Goal: Task Accomplishment & Management: Manage account settings

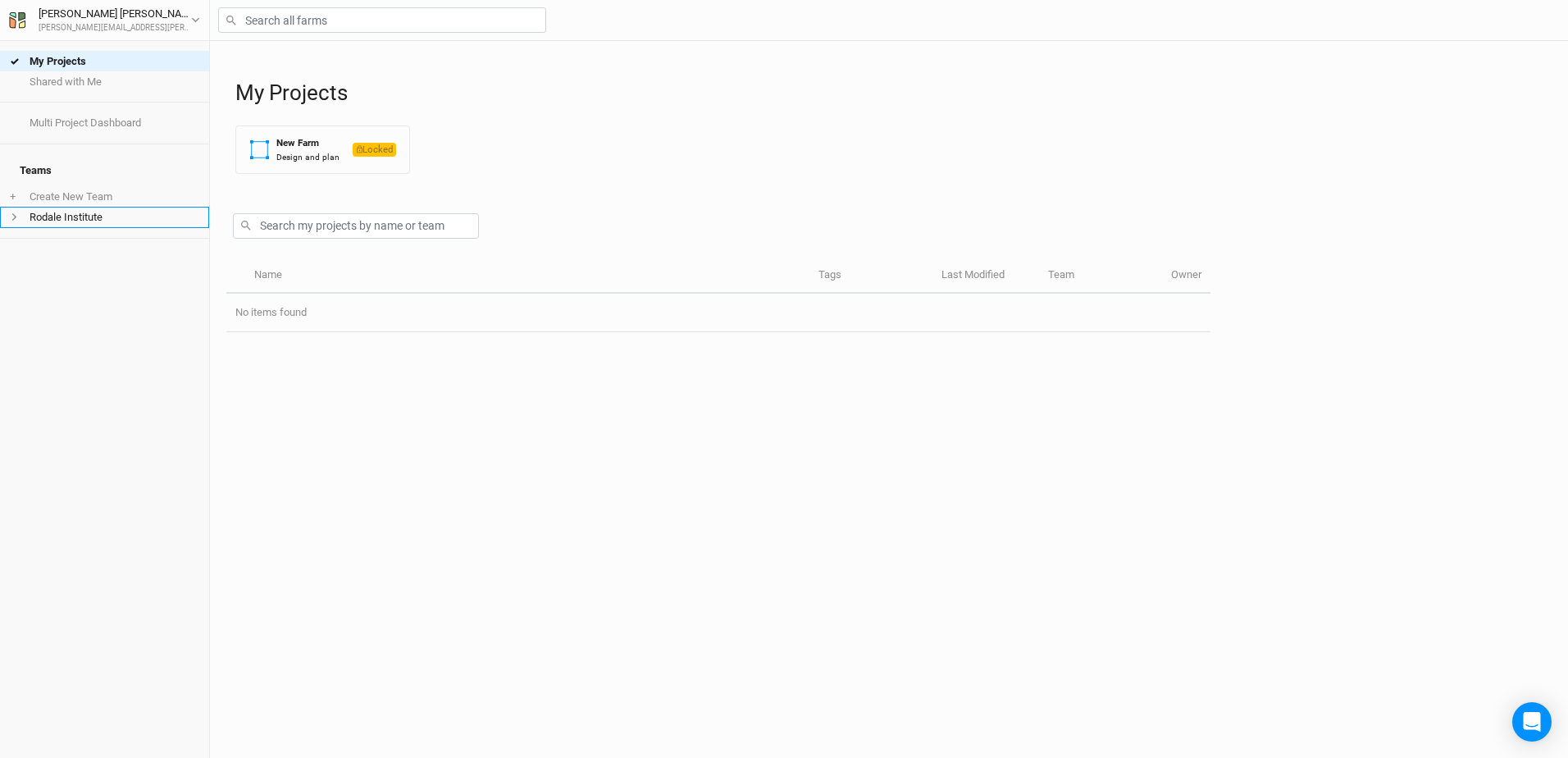
click at [68, 206] on li "Rodale Institute" at bounding box center [105, 216] width 209 height 21
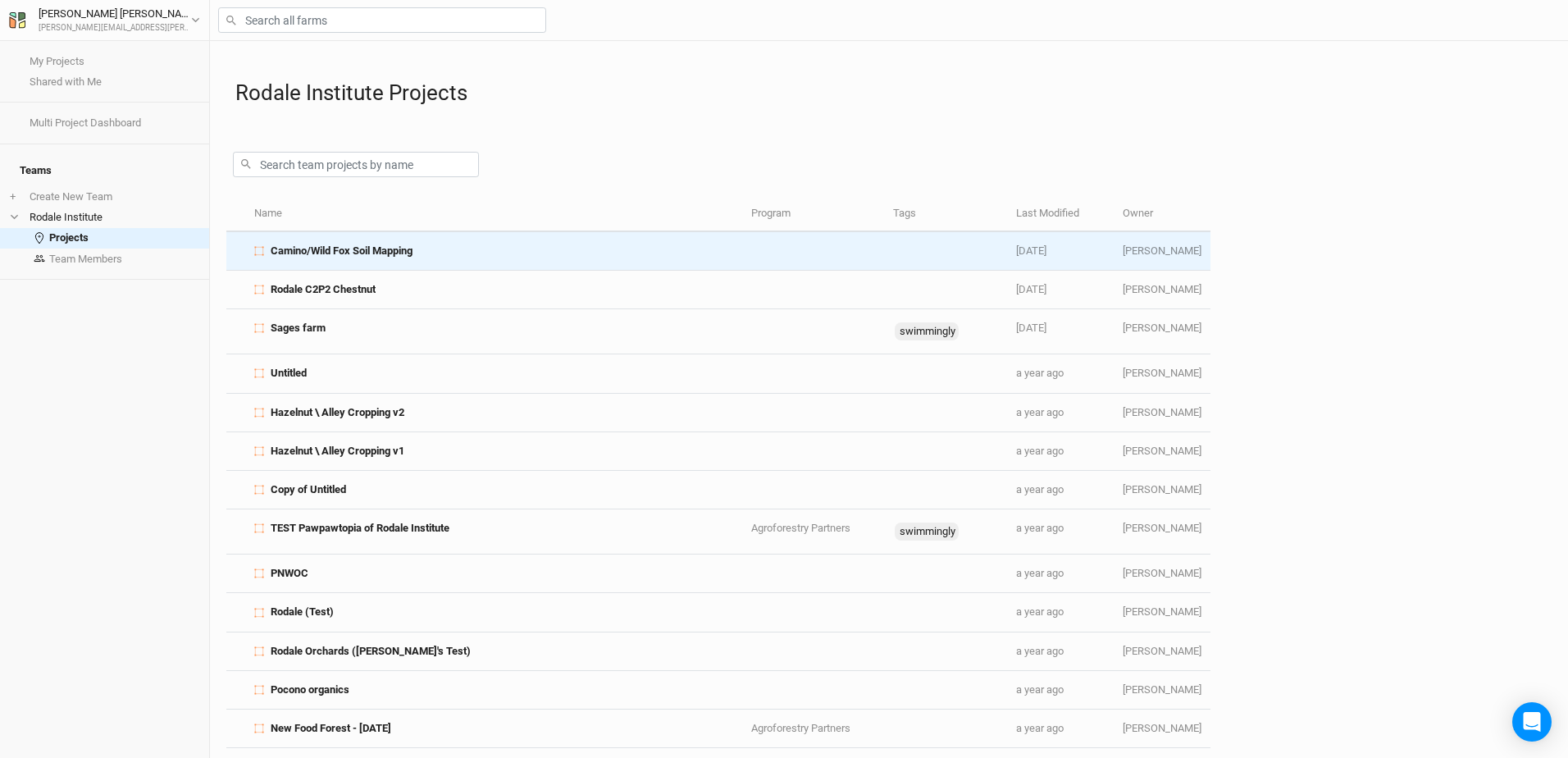
click at [330, 255] on span "Camino/Wild Fox Soil Mapping" at bounding box center [341, 251] width 141 height 14
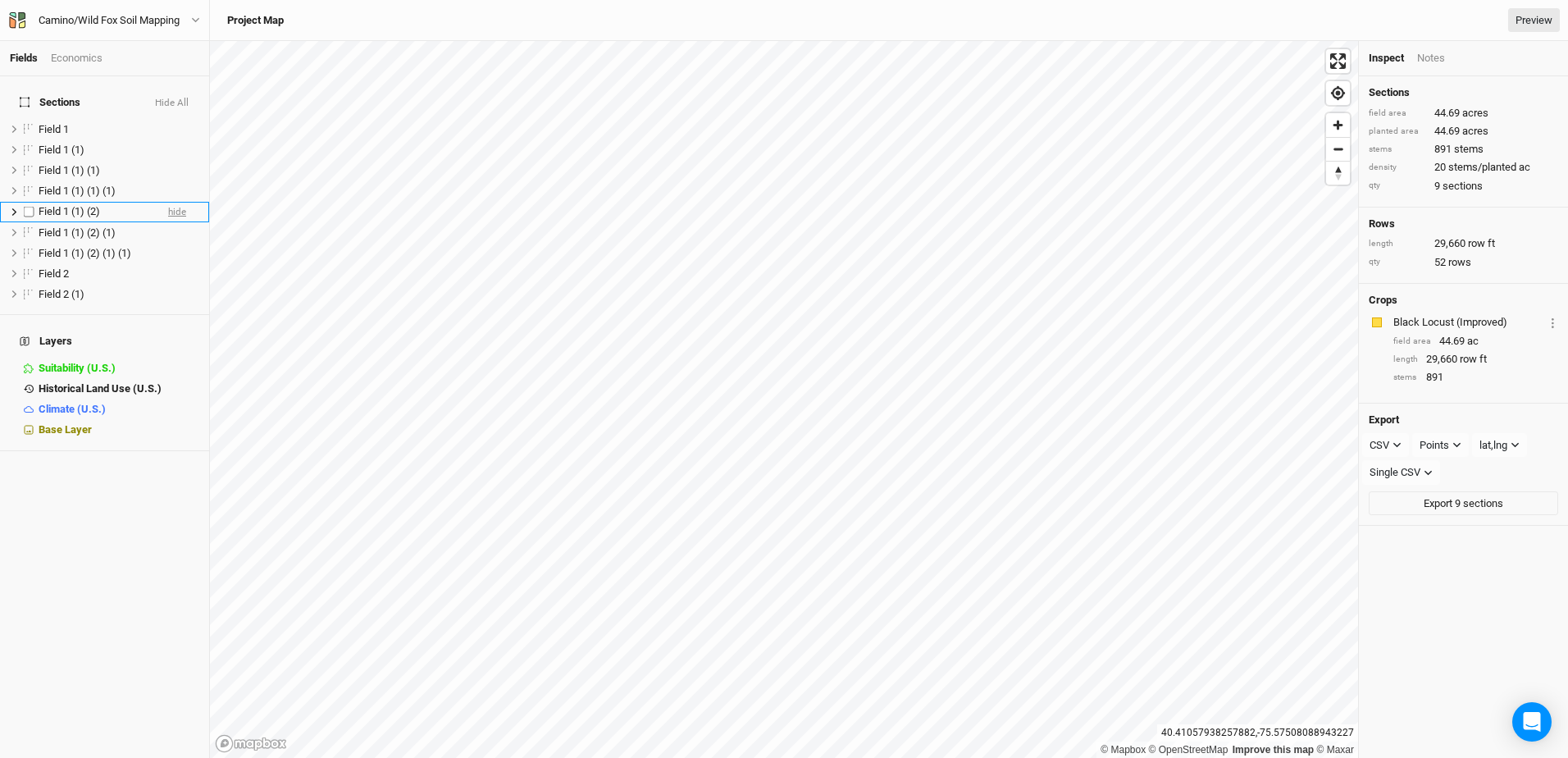
click at [169, 205] on span "hide" at bounding box center [178, 212] width 18 height 21
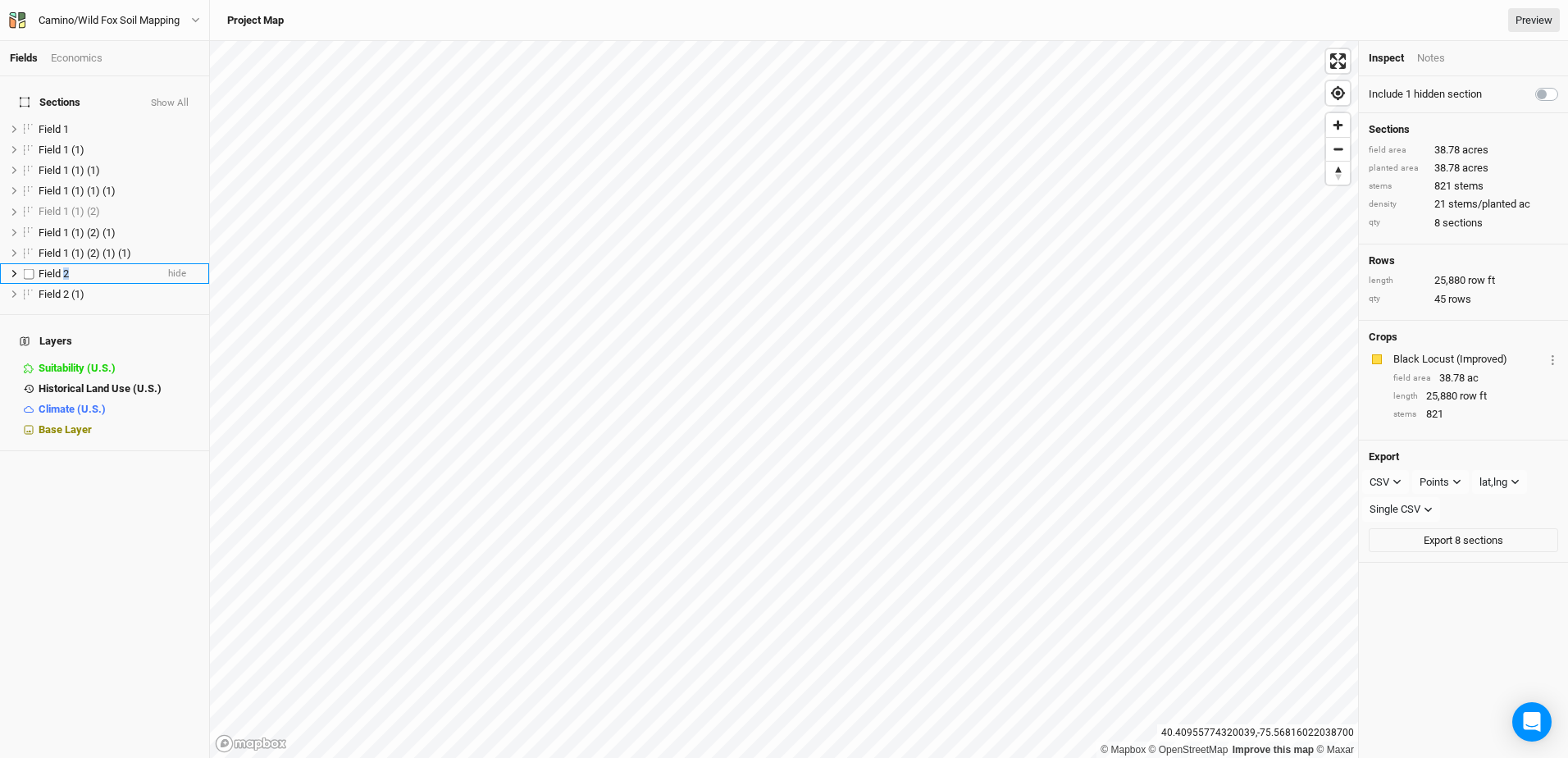
click at [68, 268] on span "Field 2" at bounding box center [54, 274] width 31 height 13
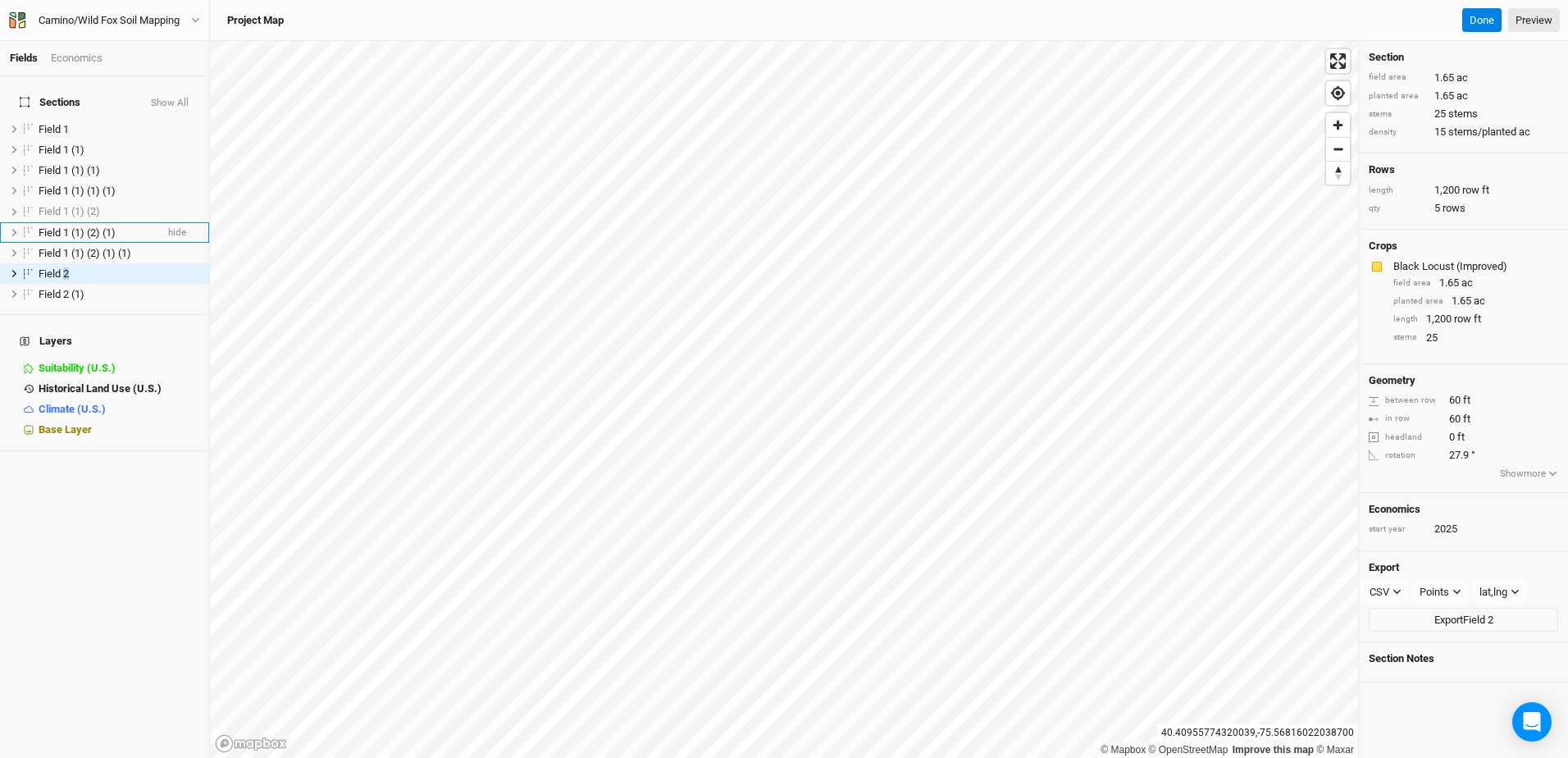
drag, startPoint x: 68, startPoint y: 263, endPoint x: 68, endPoint y: 216, distance: 47.0
click at [68, 226] on span "Field 1 (1) (2) (1)" at bounding box center [77, 233] width 77 height 13
click at [97, 185] on span "Field 1 (1) (1) (1)" at bounding box center [77, 191] width 77 height 13
click at [82, 229] on div "Field 1 (1) (2) (1)" at bounding box center [96, 233] width 116 height 14
click at [169, 223] on span "hide" at bounding box center [178, 233] width 18 height 21
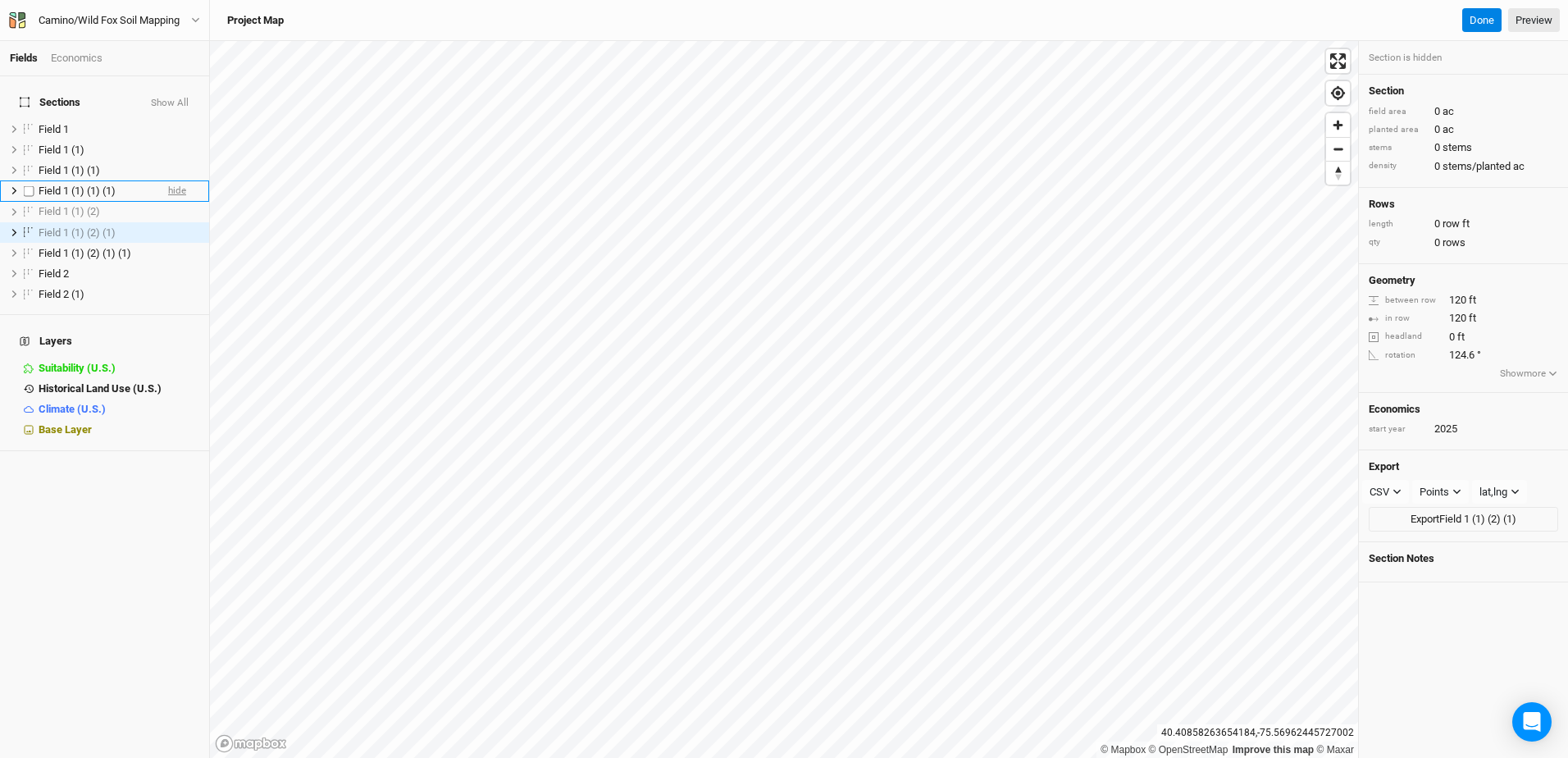
click at [169, 181] on span "hide" at bounding box center [178, 191] width 18 height 21
click at [169, 140] on span "hide" at bounding box center [178, 150] width 18 height 21
click at [169, 123] on span "hide" at bounding box center [178, 129] width 18 height 21
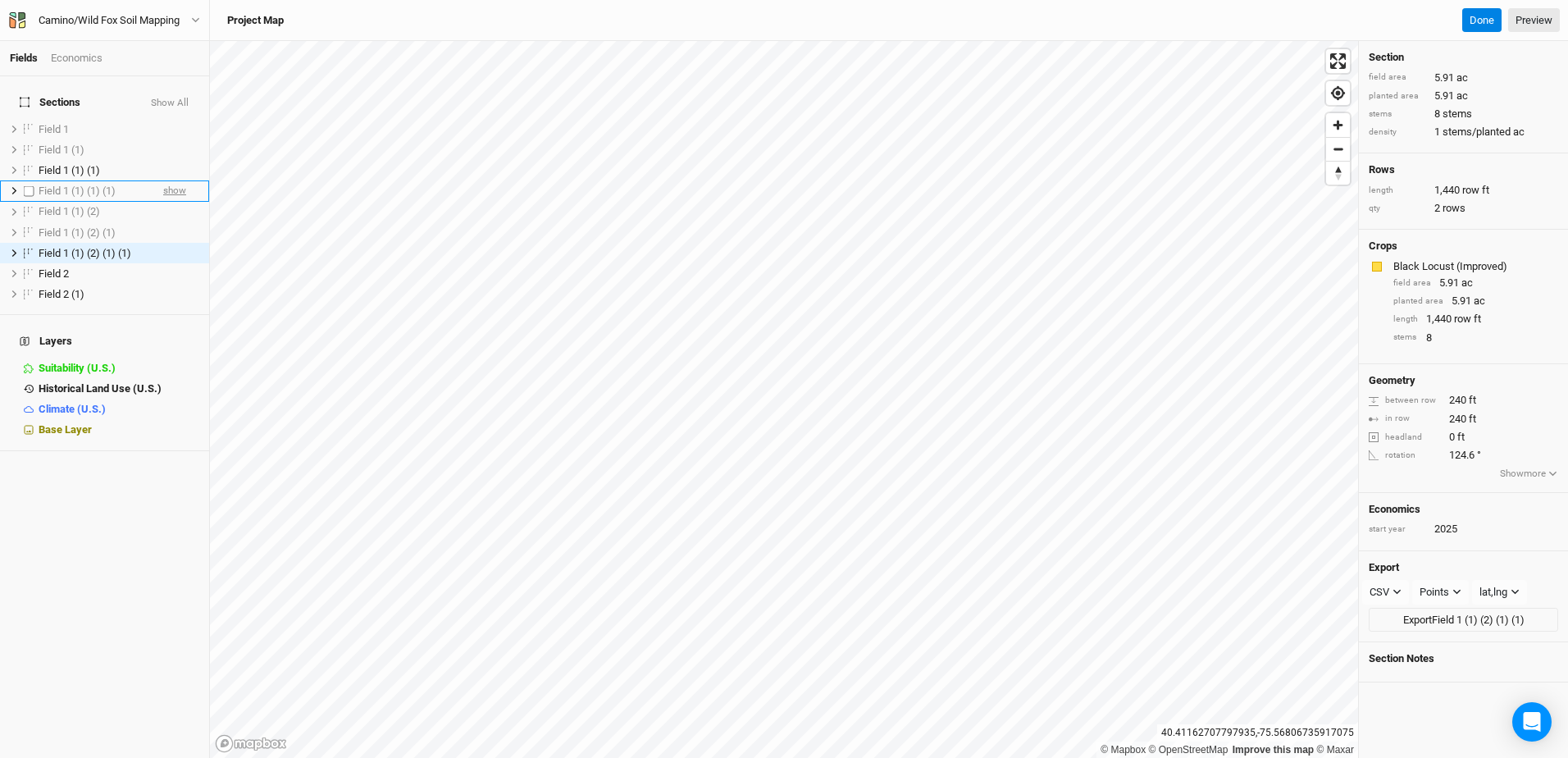
click at [163, 181] on span "show" at bounding box center [174, 191] width 23 height 21
click at [169, 181] on span "hide" at bounding box center [178, 191] width 18 height 21
click at [163, 140] on span "show" at bounding box center [174, 150] width 23 height 21
click at [170, 121] on span "show" at bounding box center [174, 129] width 23 height 21
click at [170, 121] on span "hide" at bounding box center [178, 129] width 18 height 21
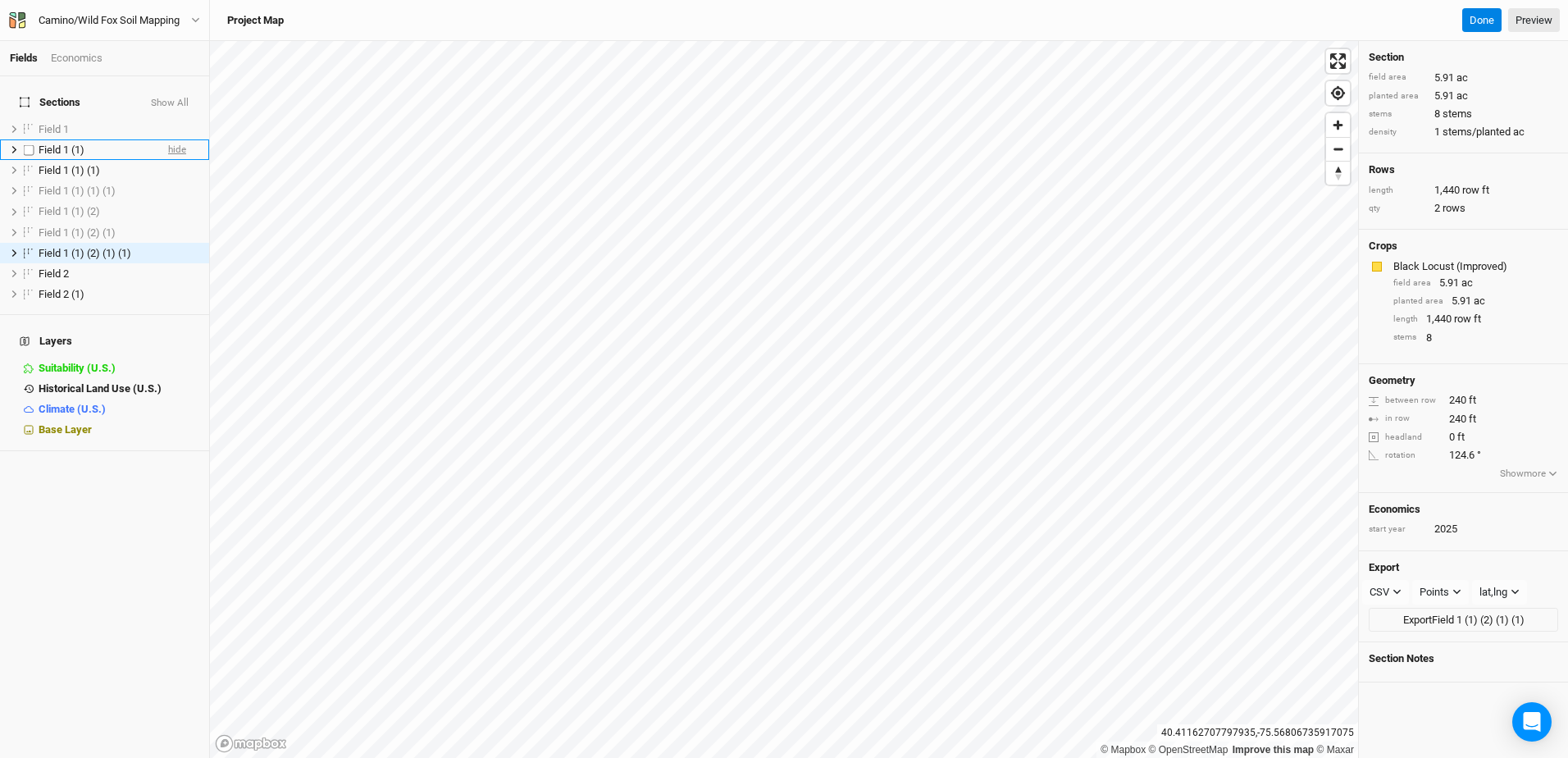
click at [169, 141] on span "hide" at bounding box center [178, 150] width 18 height 21
drag, startPoint x: 162, startPoint y: 226, endPoint x: 159, endPoint y: 179, distance: 47.1
click at [159, 179] on ul "Field 1 show Field 1 (1) show Field 1 (1) (1) hide Field 1 (1) (1) (1) show Fie…" at bounding box center [105, 212] width 209 height 187
drag, startPoint x: 87, startPoint y: 479, endPoint x: 98, endPoint y: 305, distance: 174.3
click at [88, 479] on div "Sections Show All Field 1 show Field 1 (1) show Field 1 (1) (1) hide Field 1 (1…" at bounding box center [105, 417] width 209 height 681
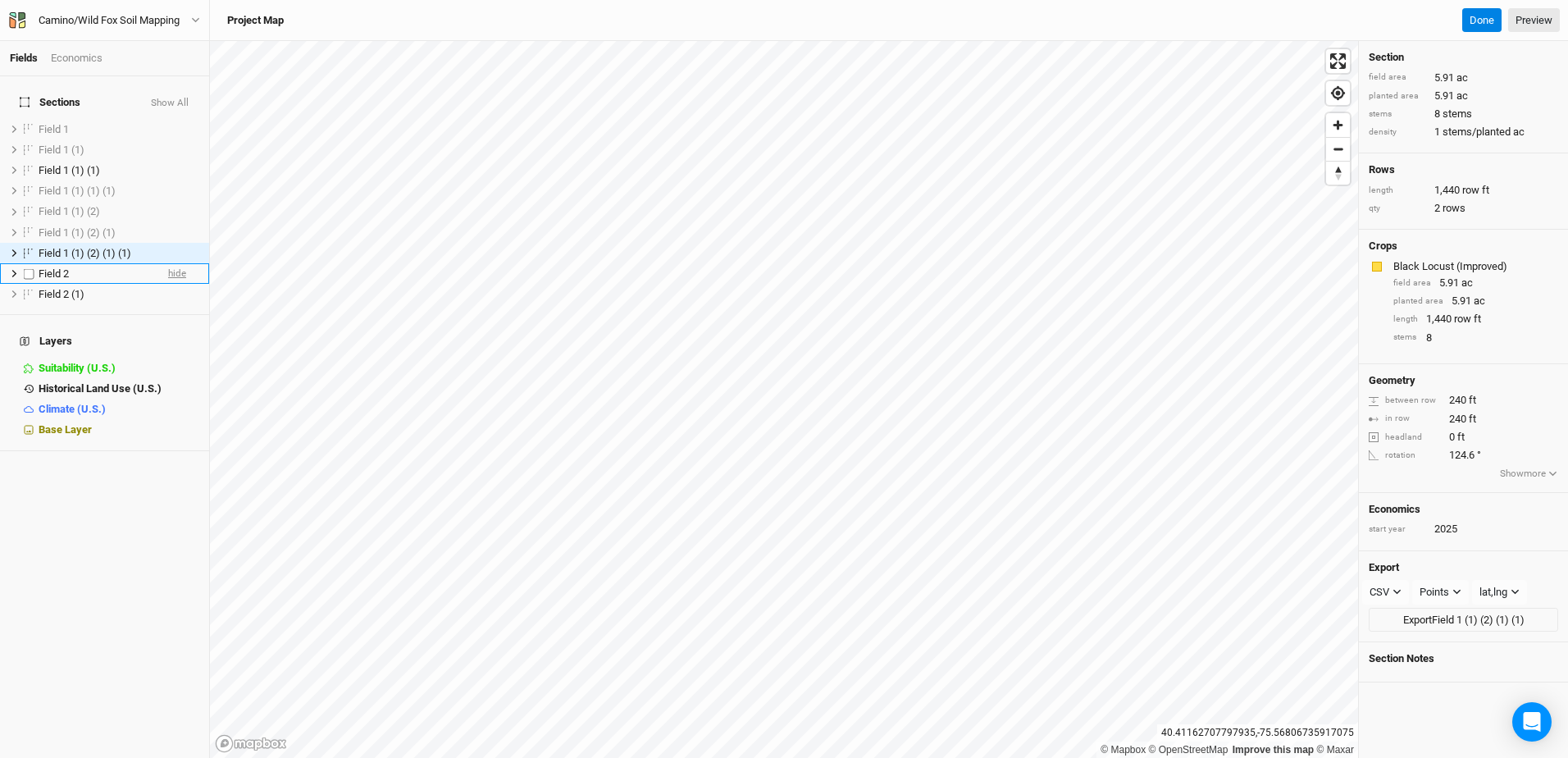
click at [172, 263] on span "hide" at bounding box center [178, 273] width 18 height 21
click at [172, 263] on span "show" at bounding box center [174, 273] width 23 height 21
drag, startPoint x: 123, startPoint y: 488, endPoint x: 144, endPoint y: 436, distance: 56.1
click at [144, 436] on div "Sections Show All Field 1 show Field 1 (1) show Field 1 (1) (1) hide Field 1 (1…" at bounding box center [105, 417] width 209 height 681
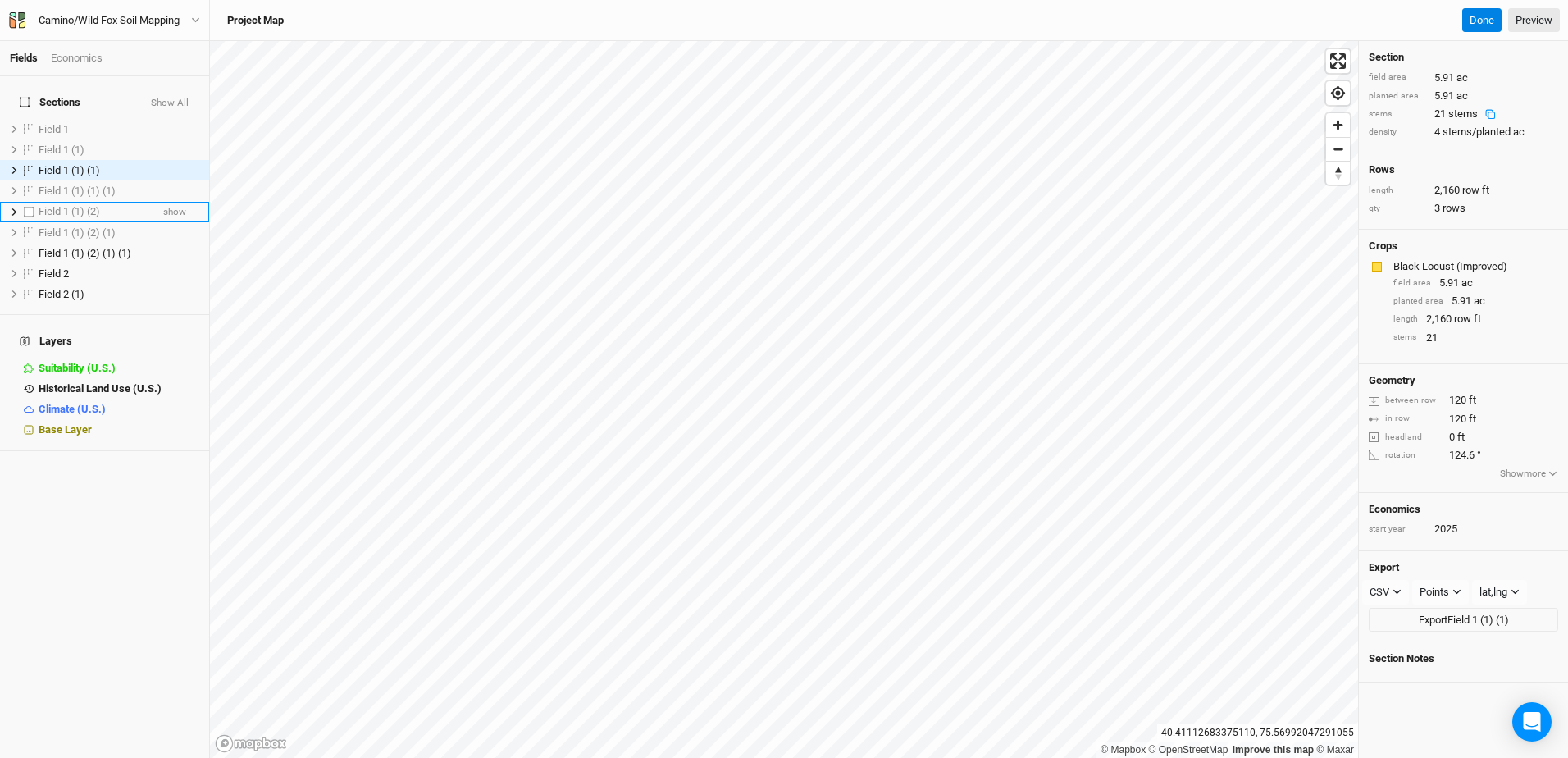
click at [113, 205] on div "Field 1 (1) (2)" at bounding box center [95, 212] width 112 height 14
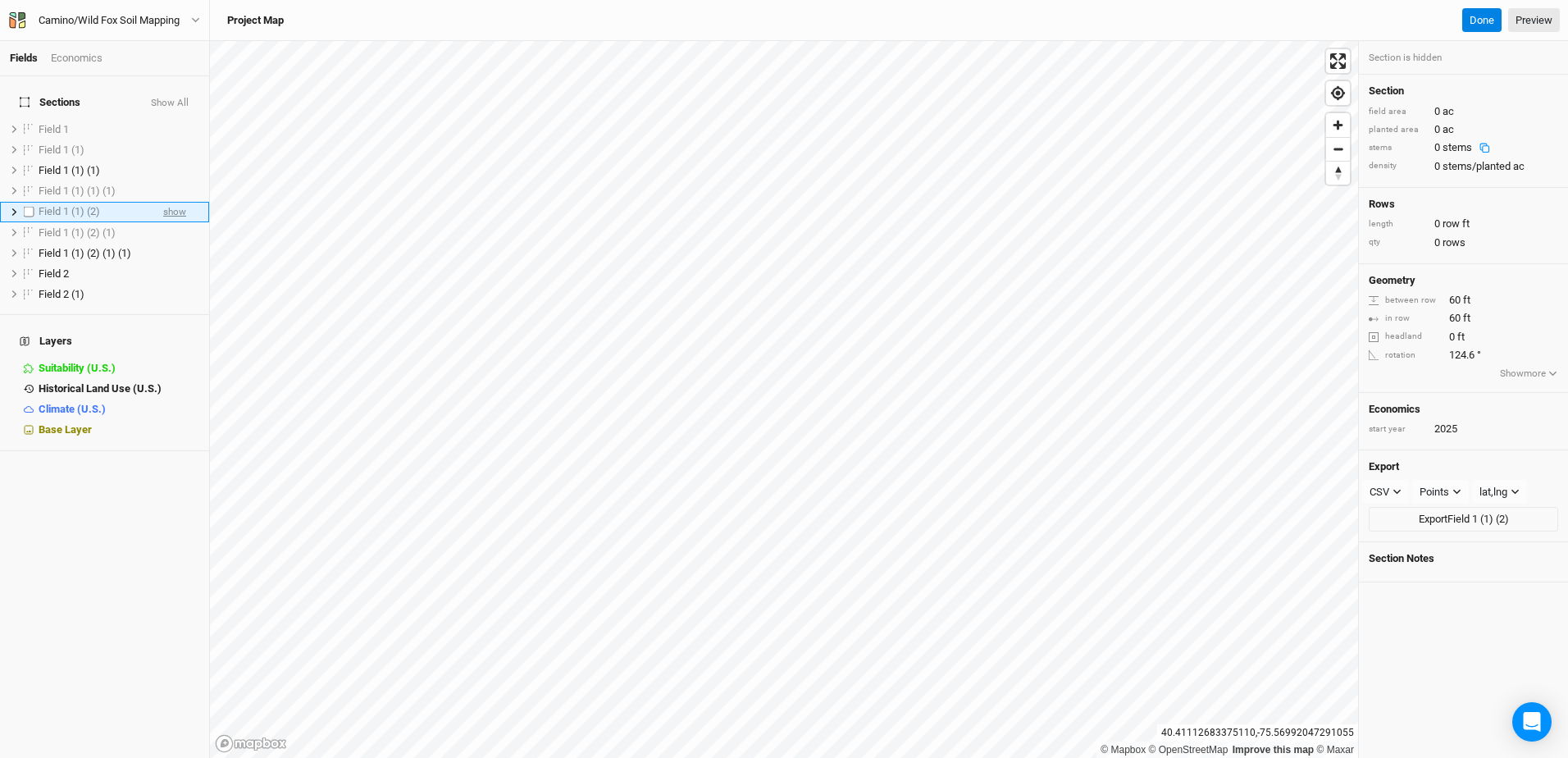
click at [163, 202] on span "show" at bounding box center [174, 212] width 23 height 21
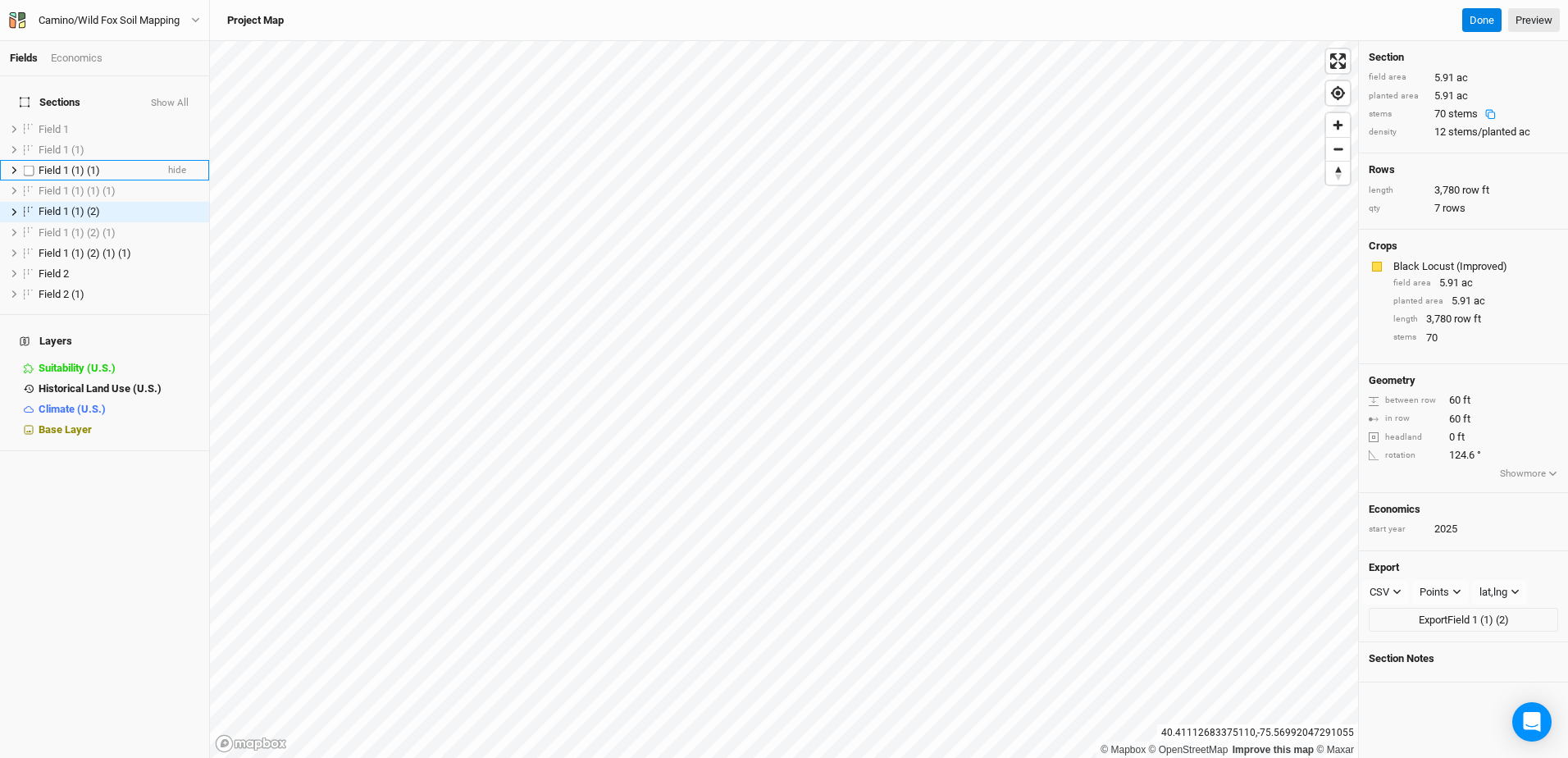
click at [129, 164] on div "Field 1 (1) (1)" at bounding box center [96, 170] width 116 height 14
click at [169, 204] on span "hide" at bounding box center [178, 212] width 18 height 21
